Goal: Find contact information: Find contact information

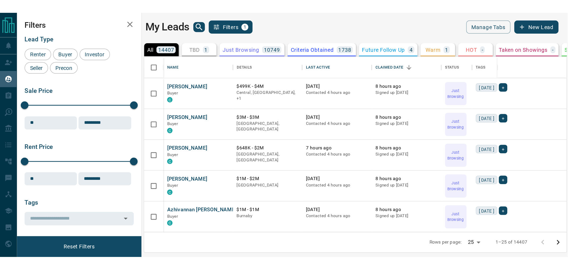
scroll to position [217, 463]
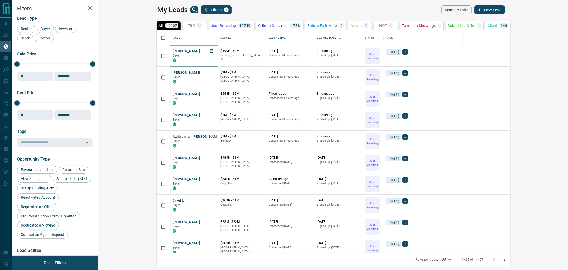
click at [173, 50] on button "[PERSON_NAME]" at bounding box center [187, 51] width 28 height 5
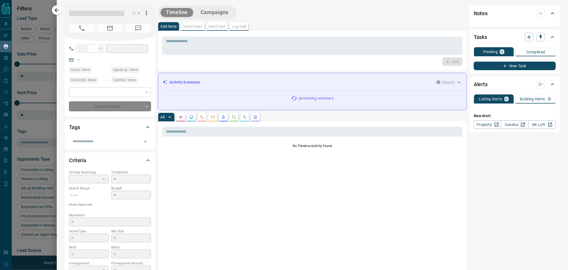
type input "**"
type input "**********"
type input "*"
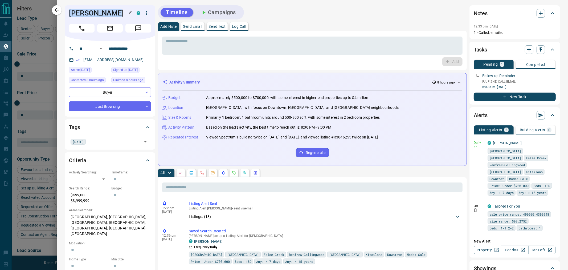
drag, startPoint x: 109, startPoint y: 11, endPoint x: 70, endPoint y: 11, distance: 39.4
click at [70, 11] on h1 "[PERSON_NAME]" at bounding box center [99, 13] width 60 height 9
copy h1 "[PERSON_NAME]"
drag, startPoint x: 137, startPoint y: 48, endPoint x: 107, endPoint y: 48, distance: 30.1
click at [107, 48] on input "**********" at bounding box center [128, 48] width 42 height 9
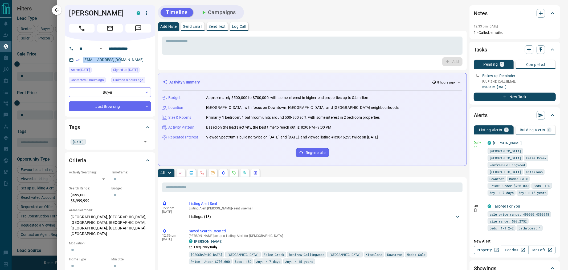
drag, startPoint x: 103, startPoint y: 59, endPoint x: 75, endPoint y: 59, distance: 28.2
click at [75, 59] on div "[EMAIL_ADDRESS][DOMAIN_NAME]" at bounding box center [110, 59] width 82 height 9
copy link "[EMAIL_ADDRESS][DOMAIN_NAME]"
drag, startPoint x: 90, startPoint y: 201, endPoint x: 69, endPoint y: 195, distance: 21.5
click at [69, 169] on p "$499,000 - $3,999,999" at bounding box center [89, 198] width 40 height 14
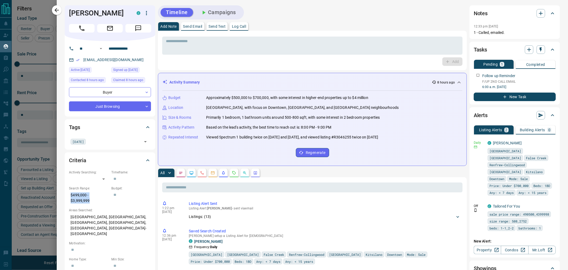
copy p "$499,000 - $3,999,999"
drag, startPoint x: 135, startPoint y: 222, endPoint x: 68, endPoint y: 214, distance: 67.3
click at [68, 169] on div "Criteria Actively Searching: ​ ​ Timeframe: ​ Search Range: $499,000 - $3,999,9…" at bounding box center [110, 244] width 91 height 185
copy p "[GEOGRAPHIC_DATA], [GEOGRAPHIC_DATA], [GEOGRAPHIC_DATA], [GEOGRAPHIC_DATA], [GE…"
click at [55, 9] on icon "button" at bounding box center [57, 10] width 4 height 4
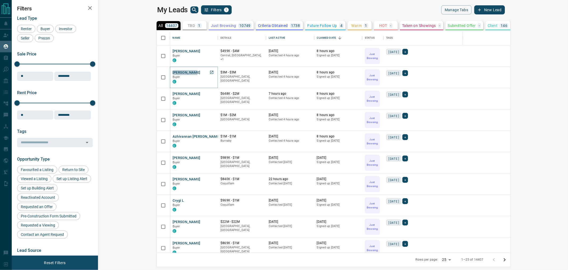
click at [173, 72] on button "[PERSON_NAME]" at bounding box center [187, 72] width 28 height 5
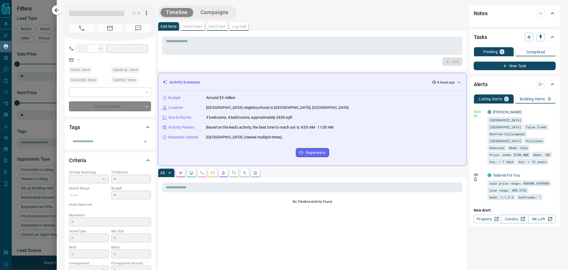
type input "**"
type input "**********"
type input "*"
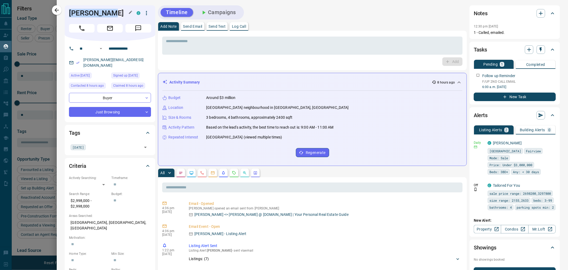
drag, startPoint x: 104, startPoint y: 13, endPoint x: 119, endPoint y: 13, distance: 14.4
click at [119, 13] on div "[PERSON_NAME]" at bounding box center [110, 23] width 91 height 36
copy h1 "[PERSON_NAME]"
drag, startPoint x: 138, startPoint y: 47, endPoint x: 103, endPoint y: 47, distance: 34.9
click at [103, 47] on div "**********" at bounding box center [108, 48] width 64 height 9
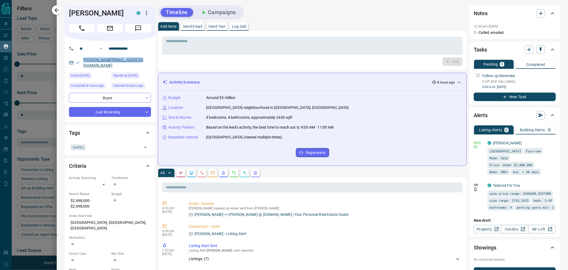
drag, startPoint x: 106, startPoint y: 58, endPoint x: 84, endPoint y: 60, distance: 22.2
click at [84, 60] on div "[PERSON_NAME][EMAIL_ADDRESS][DOMAIN_NAME]" at bounding box center [110, 62] width 82 height 14
drag, startPoint x: 94, startPoint y: 205, endPoint x: 69, endPoint y: 195, distance: 26.8
click at [69, 169] on div "Actively Searching: ​ ​ Timeframe: ​ Search Range: $2,998,000 - $2,998,000 Budg…" at bounding box center [110, 251] width 82 height 153
copy p "$2,998,000 - $2,998,000"
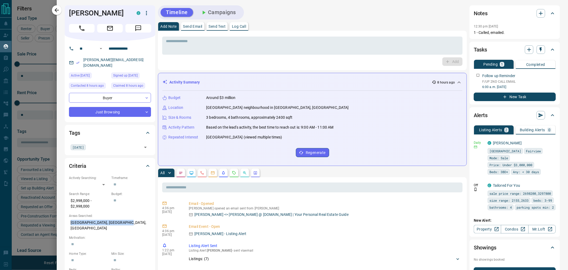
drag, startPoint x: 118, startPoint y: 214, endPoint x: 166, endPoint y: 203, distance: 50.0
click at [69, 169] on p "[GEOGRAPHIC_DATA], [GEOGRAPHIC_DATA], [GEOGRAPHIC_DATA]" at bounding box center [110, 225] width 82 height 14
copy p "[GEOGRAPHIC_DATA], [GEOGRAPHIC_DATA], [GEOGRAPHIC_DATA]"
drag, startPoint x: 58, startPoint y: 9, endPoint x: 197, endPoint y: 67, distance: 150.9
click at [58, 9] on icon "button" at bounding box center [57, 10] width 6 height 6
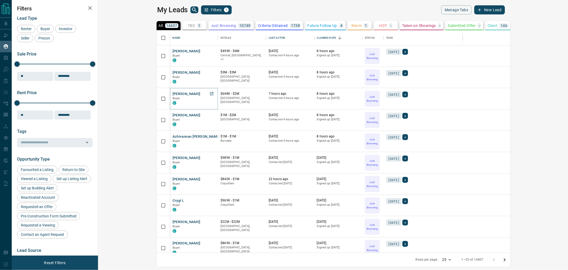
click at [173, 94] on button "[PERSON_NAME]" at bounding box center [187, 93] width 28 height 5
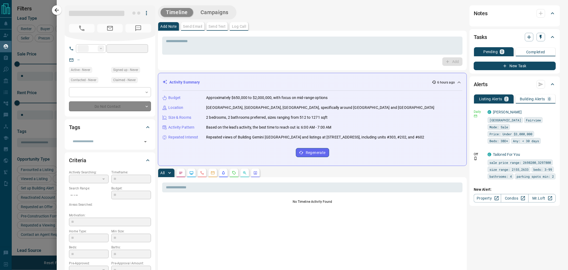
type input "**"
type input "**********"
type input "*"
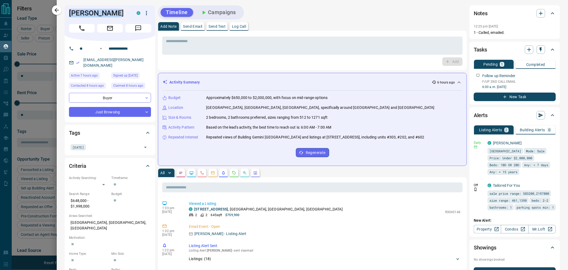
drag, startPoint x: 113, startPoint y: 15, endPoint x: 68, endPoint y: 15, distance: 45.6
click at [68, 15] on div "[PERSON_NAME] C" at bounding box center [110, 23] width 91 height 36
copy h1 "[PERSON_NAME]"
drag, startPoint x: 139, startPoint y: 47, endPoint x: 99, endPoint y: 47, distance: 40.0
click at [99, 47] on div "**********" at bounding box center [108, 48] width 64 height 9
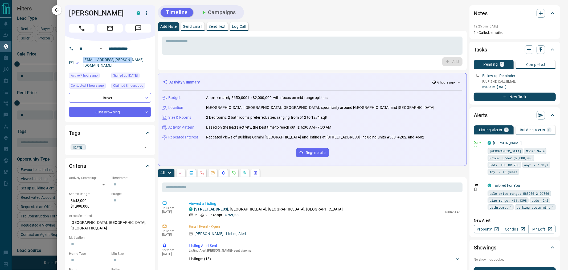
drag, startPoint x: 131, startPoint y: 60, endPoint x: 81, endPoint y: 60, distance: 50.1
click at [81, 60] on div "[EMAIL_ADDRESS][PERSON_NAME][DOMAIN_NAME]" at bounding box center [110, 62] width 82 height 14
copy link "[EMAIL_ADDRESS][PERSON_NAME][DOMAIN_NAME]"
drag, startPoint x: 87, startPoint y: 199, endPoint x: 69, endPoint y: 193, distance: 18.0
click at [69, 169] on p "$648,000 - $1,998,000" at bounding box center [89, 203] width 40 height 14
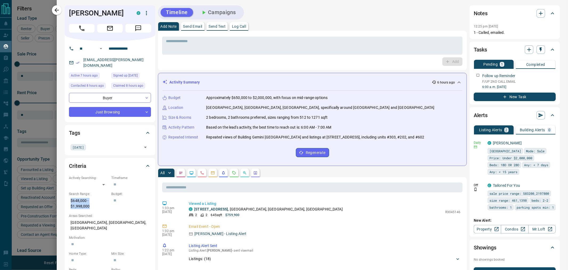
copy p "$648,000 - $1,998,000"
drag, startPoint x: 139, startPoint y: 217, endPoint x: 65, endPoint y: 218, distance: 73.8
click at [65, 169] on div "Criteria Actively Searching: ​ ​ Timeframe: ​ Search Range: $648,000 - $1,998,0…" at bounding box center [110, 245] width 91 height 174
click at [57, 10] on icon "button" at bounding box center [57, 10] width 4 height 4
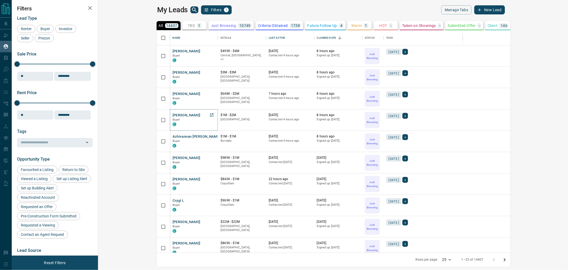
click at [173, 116] on button "[PERSON_NAME]" at bounding box center [187, 115] width 28 height 5
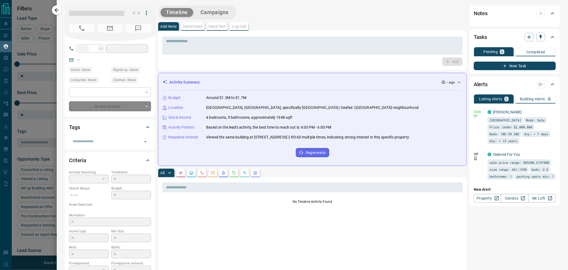
type input "**"
type input "**********"
type input "*"
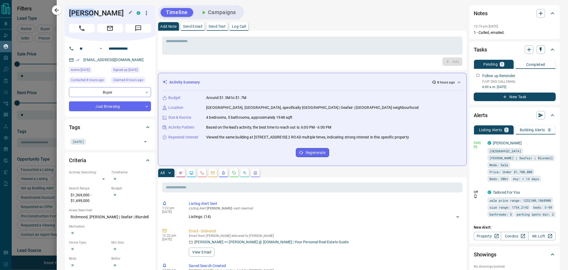
drag, startPoint x: 96, startPoint y: 11, endPoint x: 69, endPoint y: 11, distance: 26.6
click at [69, 11] on h1 "[PERSON_NAME]" at bounding box center [99, 13] width 60 height 9
drag, startPoint x: 139, startPoint y: 50, endPoint x: 109, endPoint y: 50, distance: 30.6
click at [109, 50] on input "**********" at bounding box center [128, 48] width 42 height 9
drag, startPoint x: 142, startPoint y: 216, endPoint x: 71, endPoint y: 217, distance: 71.2
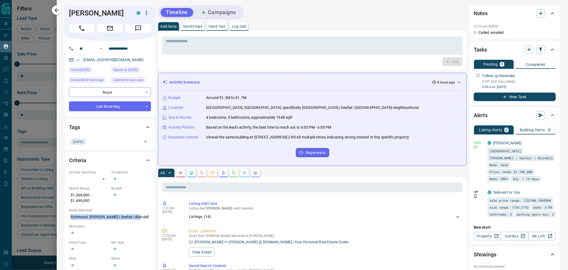
click at [71, 169] on p "Richmond, [PERSON_NAME] | Seafair | Blundell" at bounding box center [110, 216] width 82 height 9
drag, startPoint x: 89, startPoint y: 60, endPoint x: 80, endPoint y: 60, distance: 9.3
click at [80, 60] on div "[EMAIL_ADDRESS][DOMAIN_NAME]" at bounding box center [110, 59] width 82 height 9
drag, startPoint x: 82, startPoint y: 199, endPoint x: 70, endPoint y: 196, distance: 12.4
click at [70, 169] on p "$1,369,000 - $1,699,000" at bounding box center [89, 198] width 40 height 14
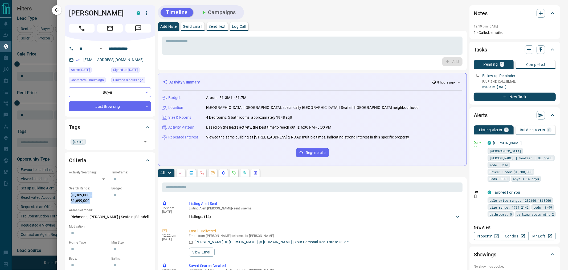
click at [56, 9] on icon "button" at bounding box center [57, 10] width 4 height 4
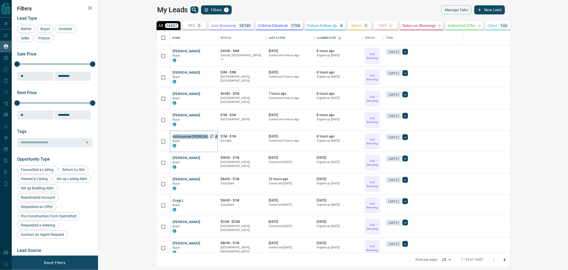
click at [173, 138] on button "Azhivannan [PERSON_NAME]" at bounding box center [197, 136] width 48 height 5
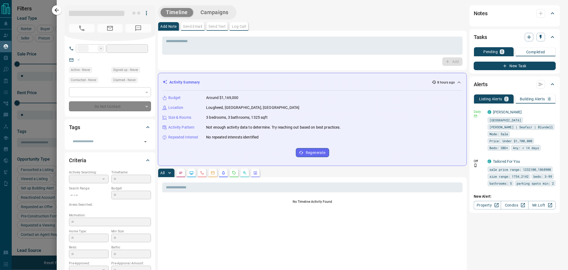
type input "**"
type input "**********"
type input "*"
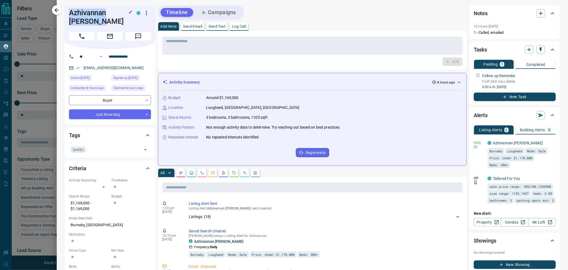
drag, startPoint x: 106, startPoint y: 19, endPoint x: 70, endPoint y: 11, distance: 37.2
click at [70, 11] on h1 "Azhivannan [PERSON_NAME]" at bounding box center [99, 17] width 60 height 17
click at [57, 8] on icon "button" at bounding box center [57, 10] width 6 height 6
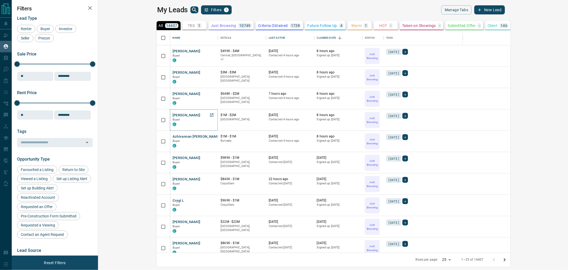
click at [173, 115] on button "[PERSON_NAME]" at bounding box center [187, 115] width 28 height 5
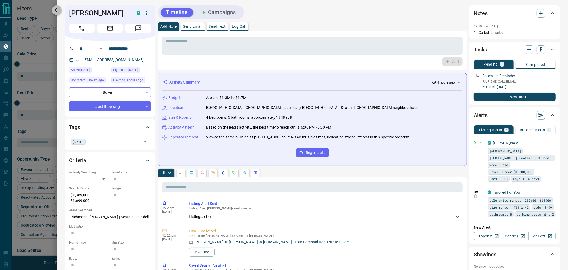
drag, startPoint x: 59, startPoint y: 11, endPoint x: 123, endPoint y: 43, distance: 70.7
click at [60, 11] on icon "button" at bounding box center [57, 10] width 6 height 6
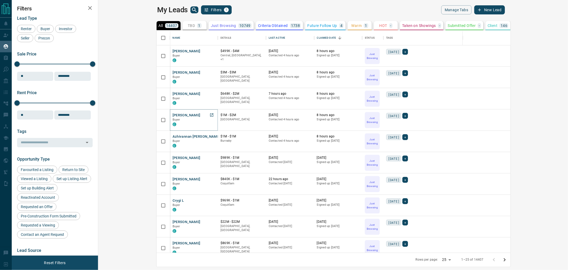
click at [173, 115] on button "[PERSON_NAME]" at bounding box center [187, 115] width 28 height 5
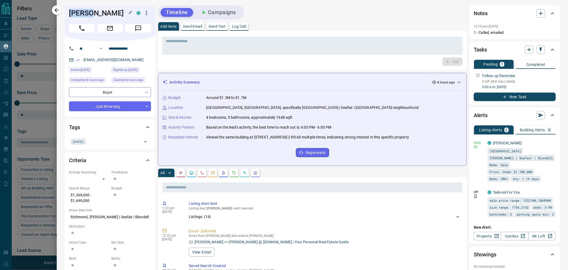
drag, startPoint x: 102, startPoint y: 14, endPoint x: 70, endPoint y: 14, distance: 32.0
click at [70, 14] on h1 "[PERSON_NAME]" at bounding box center [99, 13] width 60 height 9
click at [54, 11] on icon "button" at bounding box center [57, 10] width 6 height 6
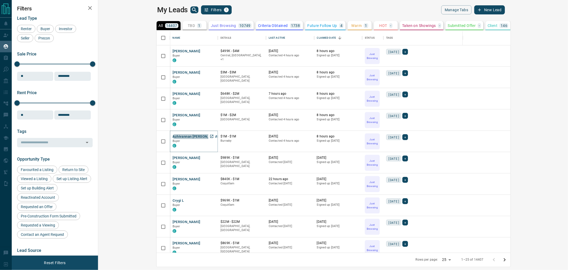
click at [173, 138] on button "Azhivannan [PERSON_NAME]" at bounding box center [197, 136] width 48 height 5
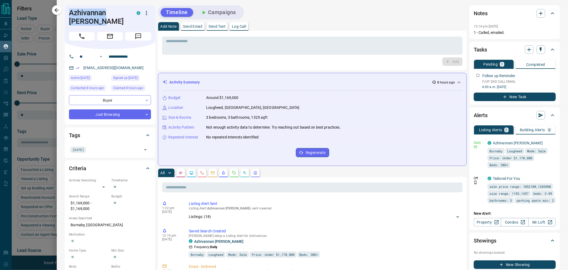
drag, startPoint x: 100, startPoint y: 21, endPoint x: 68, endPoint y: 13, distance: 32.4
click at [68, 13] on div "Azhivannan [PERSON_NAME] C" at bounding box center [110, 27] width 91 height 44
drag, startPoint x: 135, startPoint y: 67, endPoint x: 84, endPoint y: 67, distance: 50.9
click at [84, 67] on div "[EMAIL_ADDRESS][DOMAIN_NAME]" at bounding box center [110, 67] width 82 height 9
drag, startPoint x: 106, startPoint y: 54, endPoint x: 90, endPoint y: 52, distance: 15.9
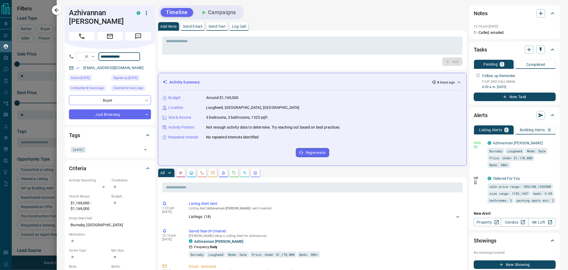
click at [90, 52] on div "**********" at bounding box center [108, 56] width 64 height 9
drag, startPoint x: 91, startPoint y: 209, endPoint x: 65, endPoint y: 201, distance: 27.2
click at [65, 169] on div "Criteria Actively Searching: ​ ​ Timeframe: ​ Search Range: $1,169,000 - $1,169…" at bounding box center [110, 244] width 91 height 169
drag, startPoint x: 108, startPoint y: 223, endPoint x: 68, endPoint y: 223, distance: 39.4
click at [68, 169] on div "Criteria Actively Searching: ​ ​ Timeframe: ​ Search Range: $1,169,000 - $1,169…" at bounding box center [110, 244] width 91 height 169
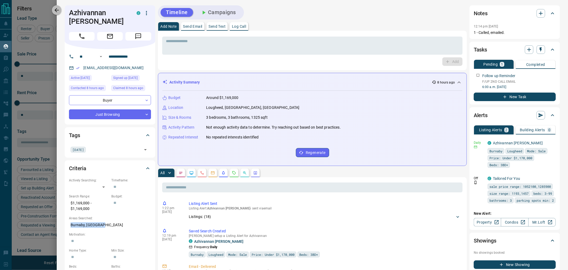
click at [52, 13] on div "**********" at bounding box center [284, 135] width 568 height 270
